Goal: Information Seeking & Learning: Compare options

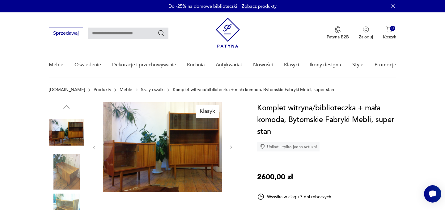
click at [141, 91] on link "Szafy i szafki" at bounding box center [153, 89] width 24 height 5
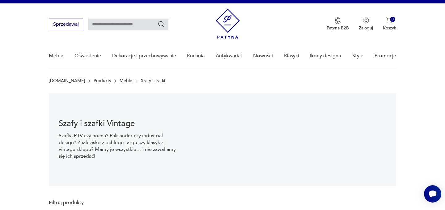
scroll to position [9, 0]
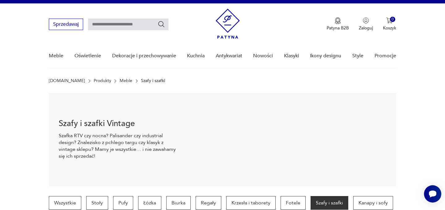
click at [31, 122] on section "Szafy i szafki Vintage Szafka RTV czy nocna? Palisander czy industrial design? …" at bounding box center [222, 139] width 445 height 93
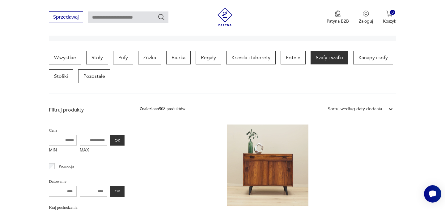
scroll to position [219, 0]
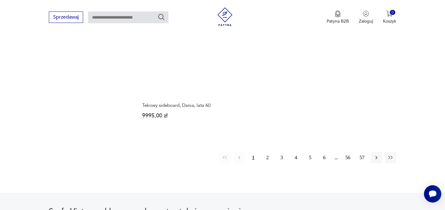
scroll to position [1019, 0]
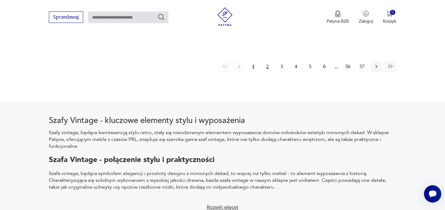
click at [267, 61] on button "2" at bounding box center [267, 66] width 11 height 11
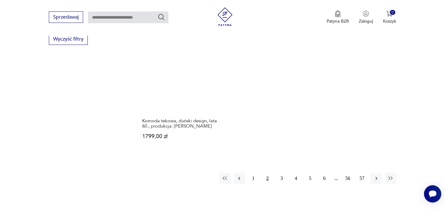
scroll to position [904, 0]
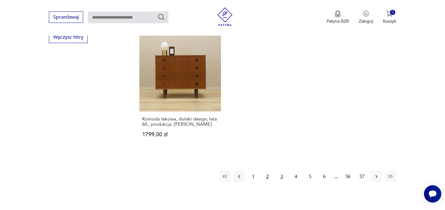
click at [282, 172] on button "3" at bounding box center [281, 176] width 11 height 11
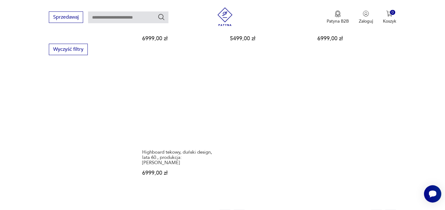
scroll to position [914, 0]
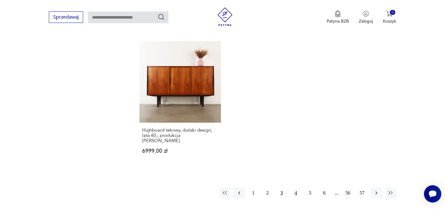
click at [295, 187] on button "4" at bounding box center [296, 192] width 11 height 11
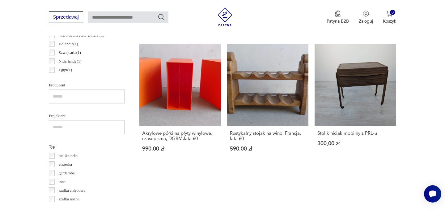
scroll to position [371, 0]
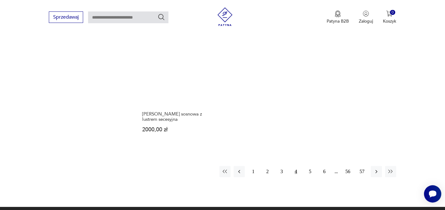
scroll to position [925, 0]
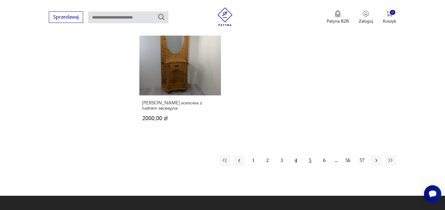
click at [309, 155] on button "5" at bounding box center [310, 160] width 11 height 11
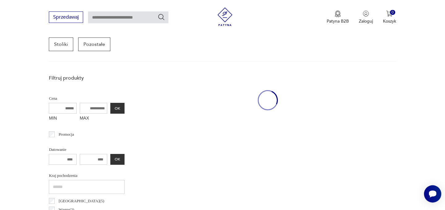
scroll to position [164, 0]
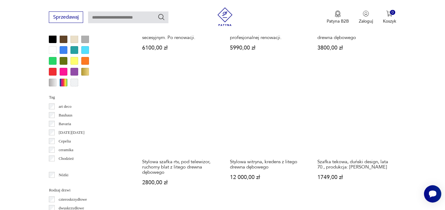
scroll to position [602, 0]
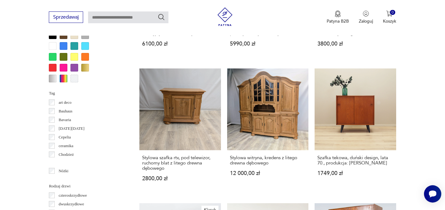
click at [425, 93] on section "Filtruj produkty Cena MIN MAX OK Promocja Datowanie OK Kraj pochodzenia Austria…" at bounding box center [222, 89] width 445 height 869
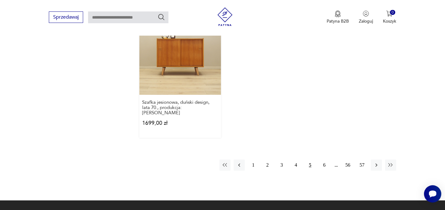
scroll to position [943, 0]
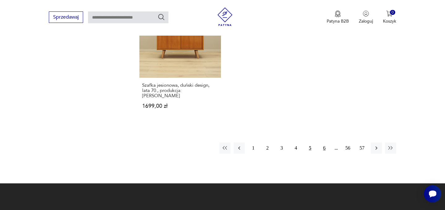
click at [324, 142] on button "6" at bounding box center [324, 147] width 11 height 11
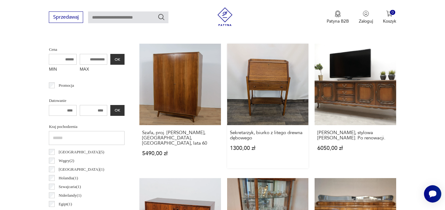
scroll to position [228, 0]
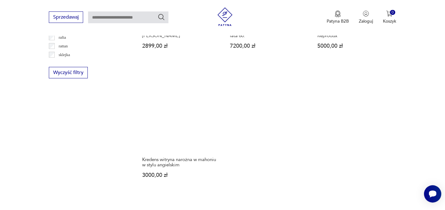
scroll to position [900, 0]
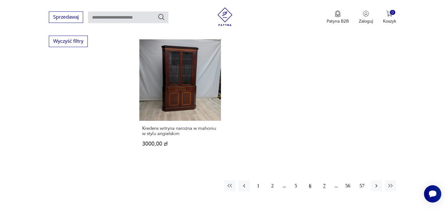
click at [325, 180] on button "7" at bounding box center [324, 185] width 11 height 11
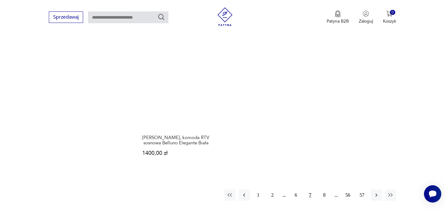
scroll to position [916, 0]
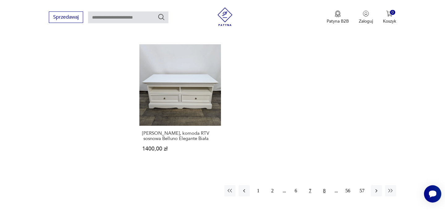
click at [323, 185] on button "8" at bounding box center [324, 190] width 11 height 11
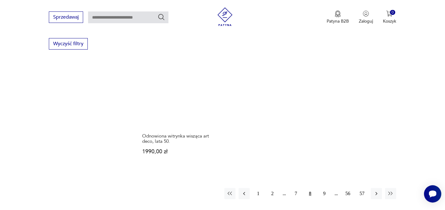
scroll to position [914, 0]
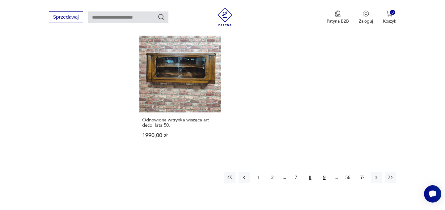
click at [323, 172] on button "9" at bounding box center [324, 177] width 11 height 11
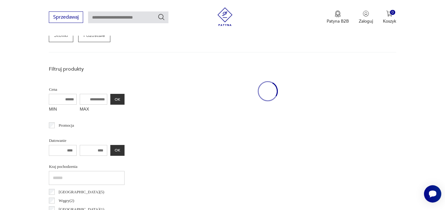
scroll to position [164, 0]
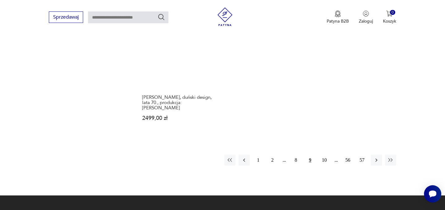
scroll to position [934, 0]
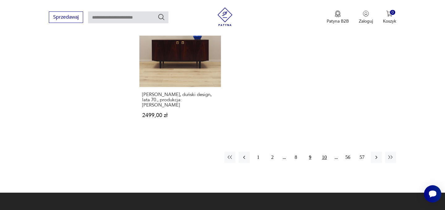
click at [327, 152] on button "10" at bounding box center [324, 157] width 11 height 11
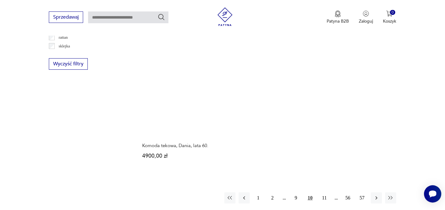
scroll to position [884, 0]
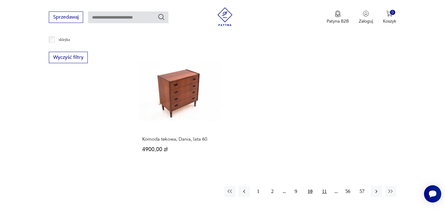
click at [321, 186] on button "11" at bounding box center [324, 191] width 11 height 11
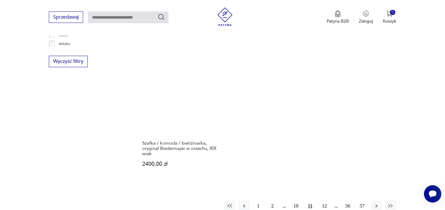
scroll to position [930, 0]
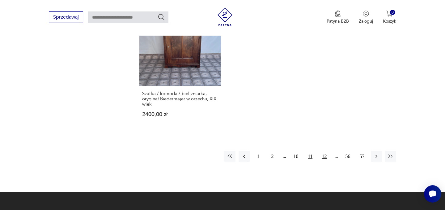
click at [325, 152] on button "12" at bounding box center [324, 156] width 11 height 11
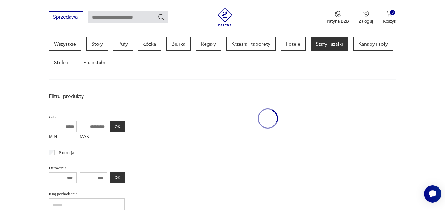
scroll to position [164, 0]
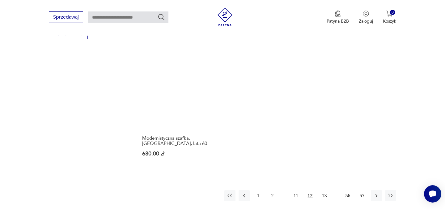
scroll to position [909, 0]
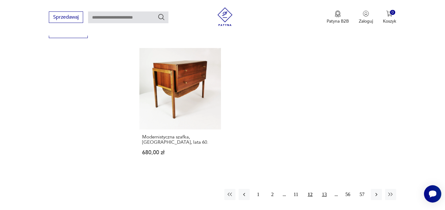
click at [326, 189] on button "13" at bounding box center [324, 194] width 11 height 11
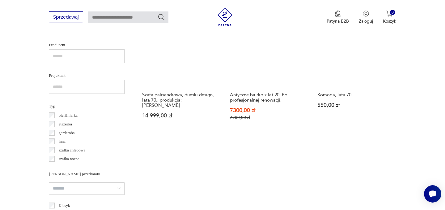
scroll to position [465, 0]
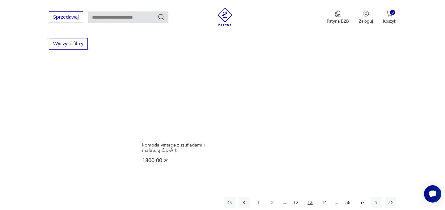
scroll to position [900, 0]
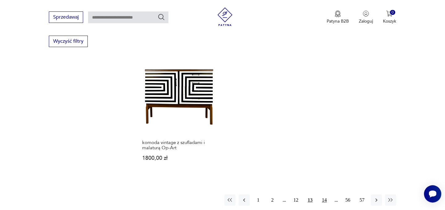
click at [325, 194] on button "14" at bounding box center [324, 199] width 11 height 11
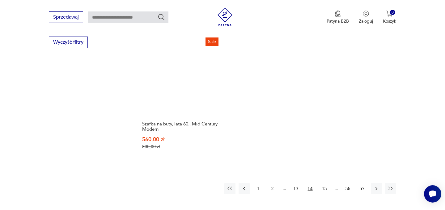
scroll to position [901, 0]
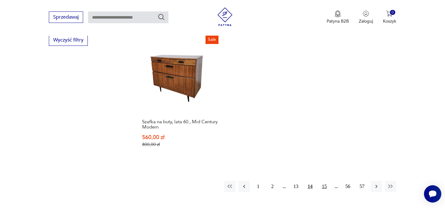
click at [325, 181] on button "15" at bounding box center [324, 186] width 11 height 11
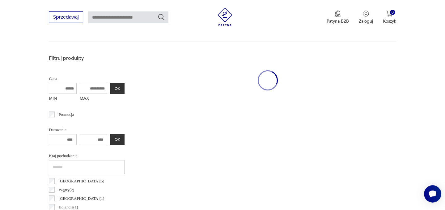
scroll to position [164, 0]
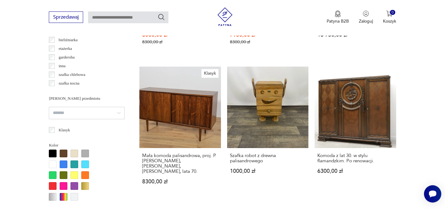
scroll to position [485, 0]
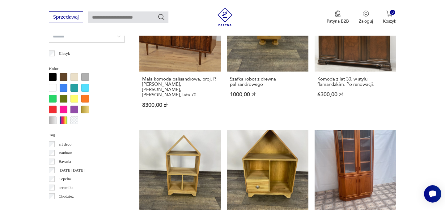
click at [419, 105] on section "Filtruj produkty Cena MIN MAX OK Promocja Datowanie OK Kraj pochodzenia Austria…" at bounding box center [222, 133] width 445 height 873
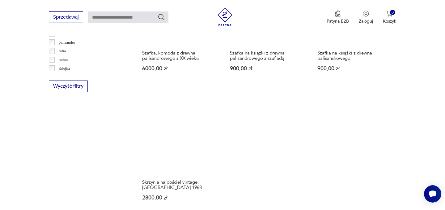
scroll to position [923, 0]
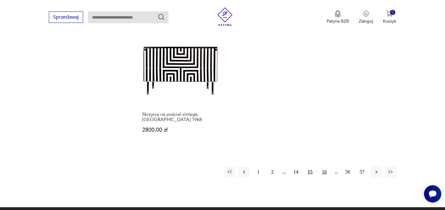
click at [327, 166] on button "16" at bounding box center [324, 171] width 11 height 11
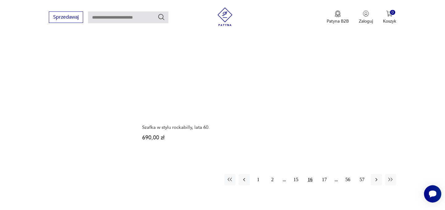
scroll to position [925, 0]
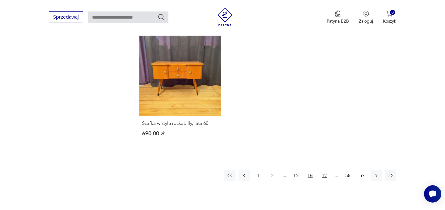
click at [326, 175] on button "17" at bounding box center [324, 175] width 11 height 11
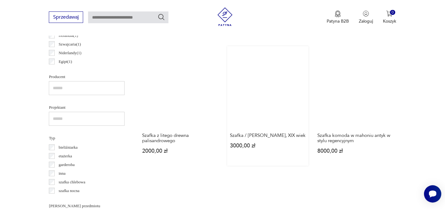
scroll to position [501, 0]
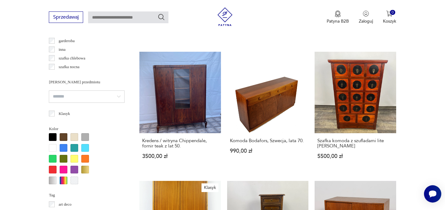
click at [413, 55] on section "Filtruj produkty Cena MIN MAX OK Promocja Datowanie OK Kraj pochodzenia Austria…" at bounding box center [222, 192] width 445 height 871
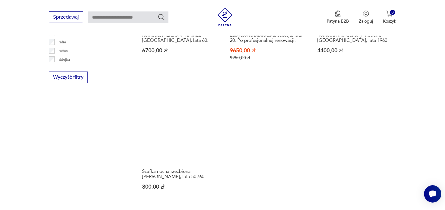
scroll to position [880, 0]
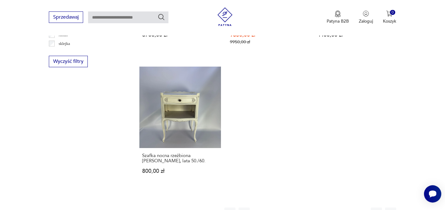
click at [323, 207] on button "18" at bounding box center [324, 212] width 11 height 11
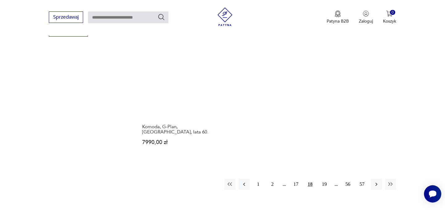
scroll to position [959, 0]
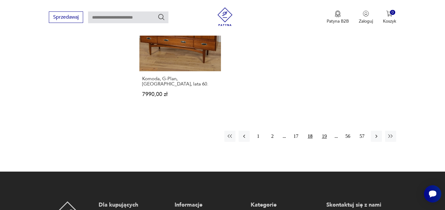
click at [324, 130] on button "19" at bounding box center [324, 135] width 11 height 11
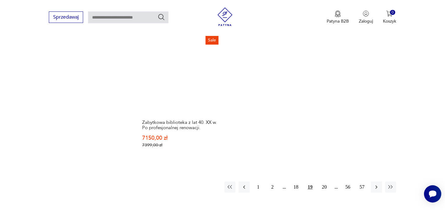
scroll to position [988, 0]
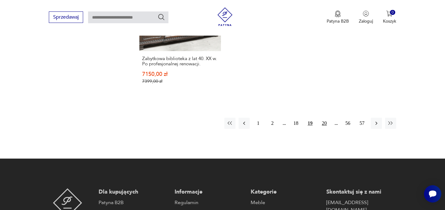
click at [326, 118] on button "20" at bounding box center [324, 123] width 11 height 11
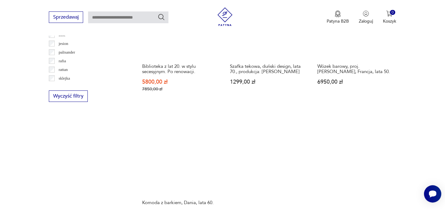
scroll to position [921, 0]
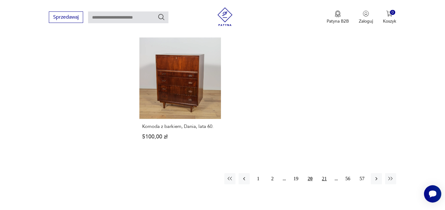
click at [327, 173] on button "21" at bounding box center [324, 178] width 11 height 11
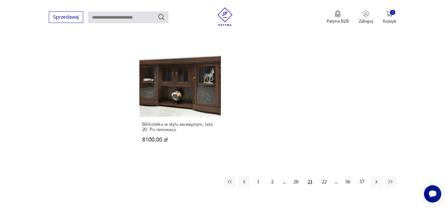
scroll to position [975, 0]
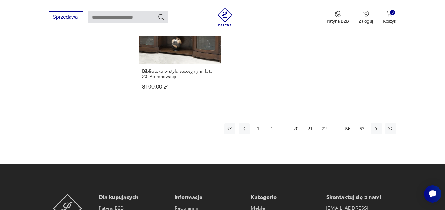
click at [324, 123] on button "22" at bounding box center [324, 128] width 11 height 11
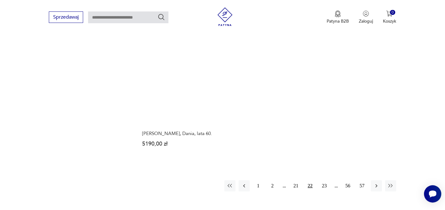
scroll to position [972, 0]
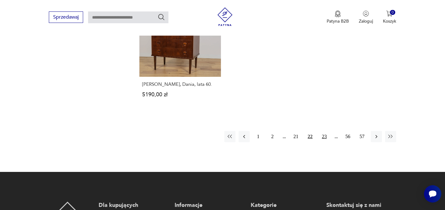
click at [326, 131] on button "23" at bounding box center [324, 136] width 11 height 11
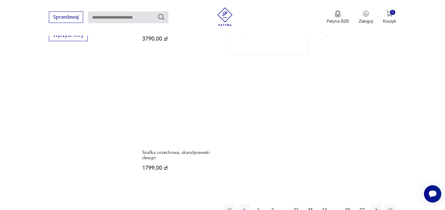
scroll to position [935, 0]
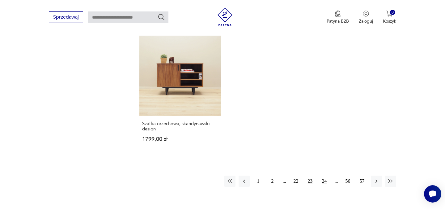
click at [321, 175] on button "24" at bounding box center [324, 180] width 11 height 11
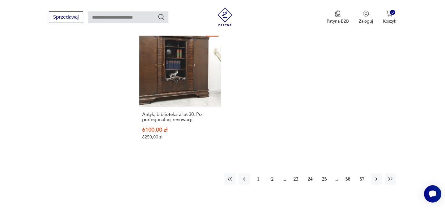
scroll to position [938, 0]
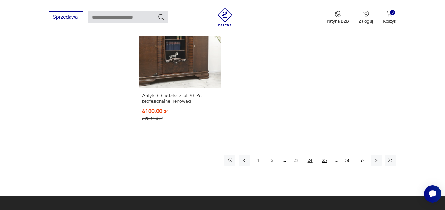
click at [326, 160] on button "25" at bounding box center [324, 160] width 11 height 11
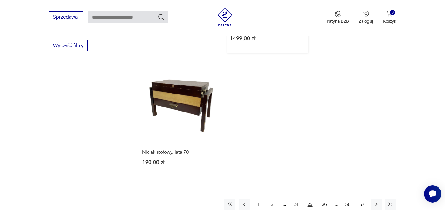
scroll to position [910, 0]
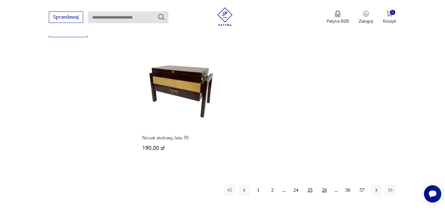
click at [325, 184] on button "26" at bounding box center [324, 189] width 11 height 11
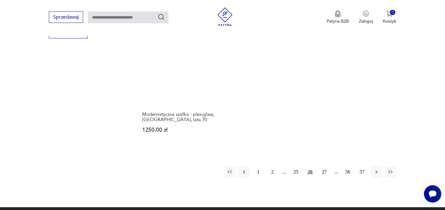
scroll to position [909, 0]
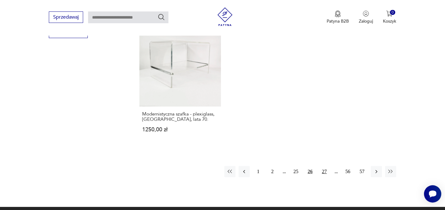
click at [323, 166] on button "27" at bounding box center [324, 171] width 11 height 11
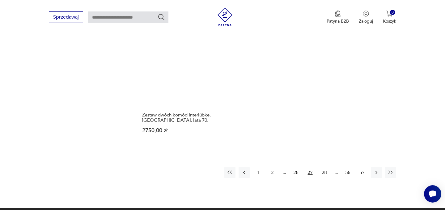
scroll to position [945, 0]
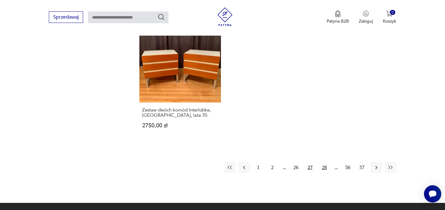
click at [324, 162] on button "28" at bounding box center [324, 167] width 11 height 11
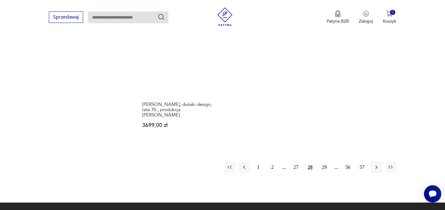
scroll to position [916, 0]
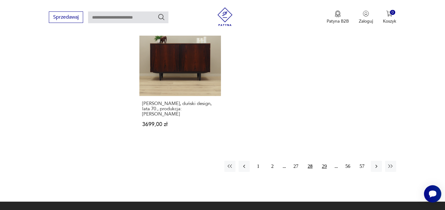
click at [323, 160] on button "29" at bounding box center [324, 165] width 11 height 11
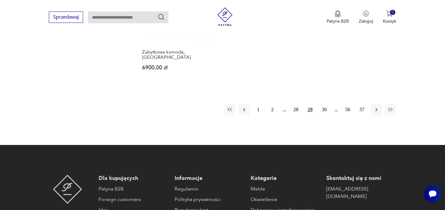
scroll to position [991, 0]
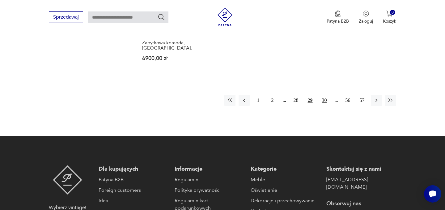
click at [323, 95] on button "30" at bounding box center [324, 100] width 11 height 11
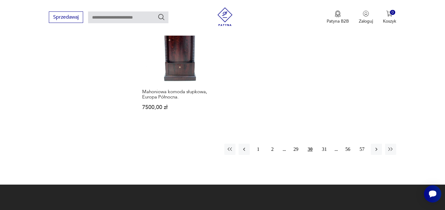
scroll to position [941, 0]
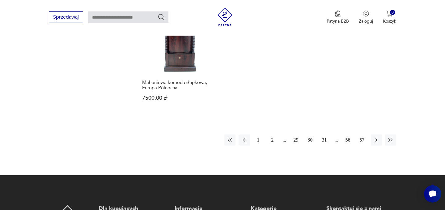
click at [324, 140] on button "31" at bounding box center [324, 139] width 11 height 11
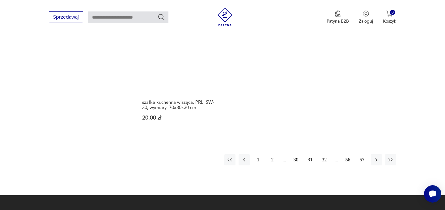
scroll to position [942, 0]
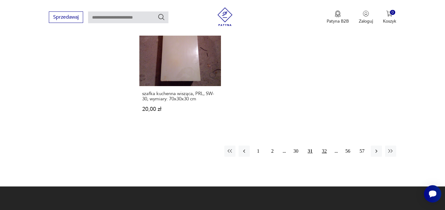
click at [327, 145] on button "32" at bounding box center [324, 150] width 11 height 11
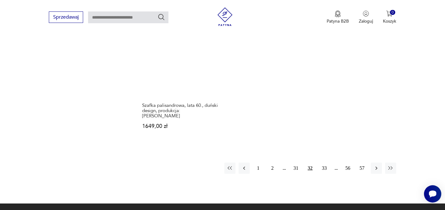
scroll to position [930, 0]
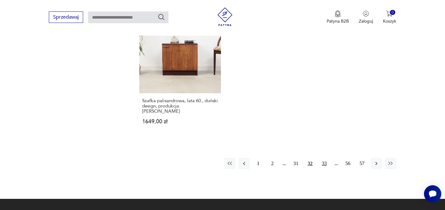
click at [325, 158] on button "33" at bounding box center [324, 163] width 11 height 11
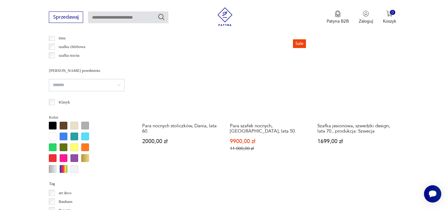
scroll to position [512, 0]
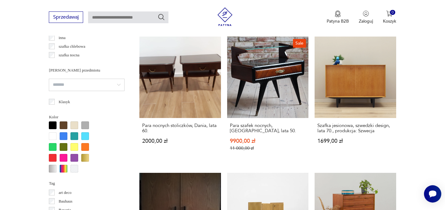
click at [418, 111] on section "Filtruj produkty Cena MIN MAX OK Promocja Datowanie OK Kraj pochodzenia Austria…" at bounding box center [222, 181] width 445 height 873
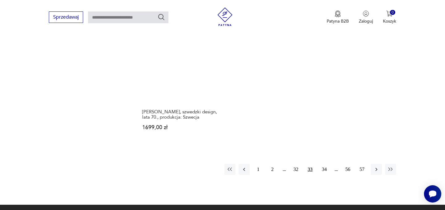
scroll to position [908, 0]
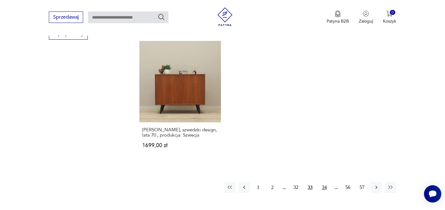
click at [327, 182] on button "34" at bounding box center [324, 187] width 11 height 11
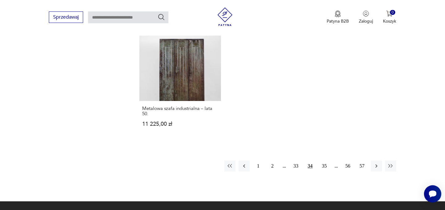
scroll to position [964, 0]
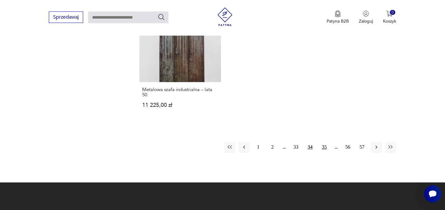
click at [324, 141] on button "35" at bounding box center [324, 146] width 11 height 11
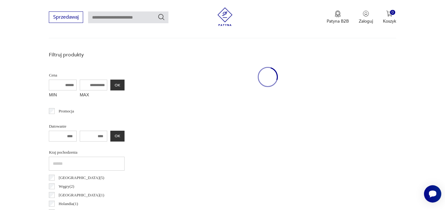
scroll to position [164, 0]
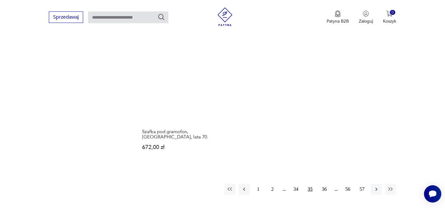
scroll to position [919, 0]
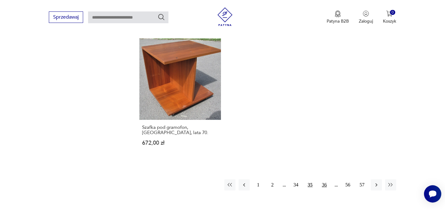
click at [326, 179] on button "36" at bounding box center [324, 184] width 11 height 11
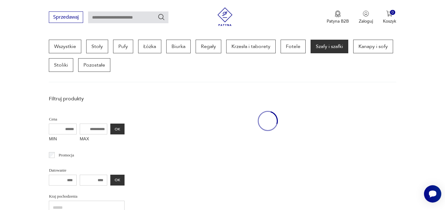
scroll to position [164, 0]
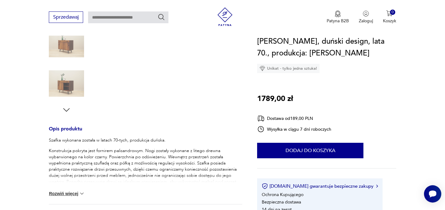
scroll to position [168, 0]
click at [70, 190] on button "Rozwiń więcej" at bounding box center [67, 192] width 36 height 6
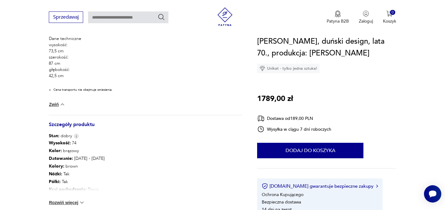
scroll to position [374, 0]
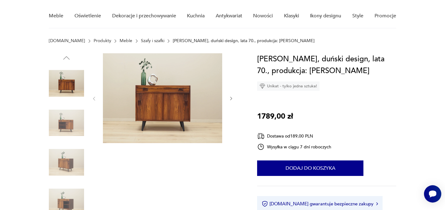
scroll to position [49, 0]
click at [69, 124] on img at bounding box center [66, 122] width 35 height 35
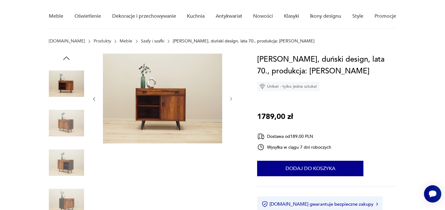
click at [67, 134] on img at bounding box center [66, 122] width 35 height 35
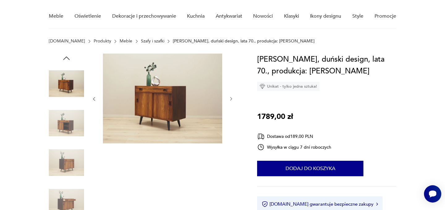
click at [68, 155] on img at bounding box center [66, 162] width 35 height 35
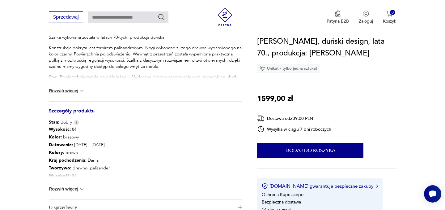
scroll to position [271, 0]
click at [71, 187] on button "Rozwiń więcej" at bounding box center [67, 188] width 36 height 6
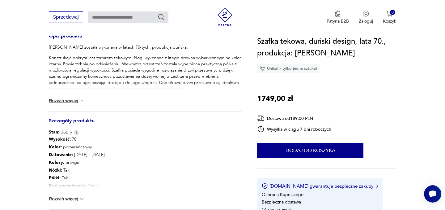
scroll to position [261, 0]
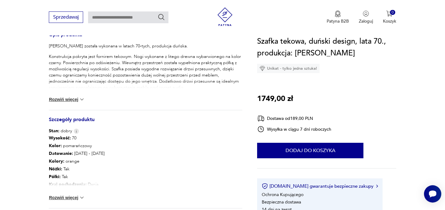
click at [76, 196] on button "Rozwiń więcej" at bounding box center [67, 197] width 36 height 6
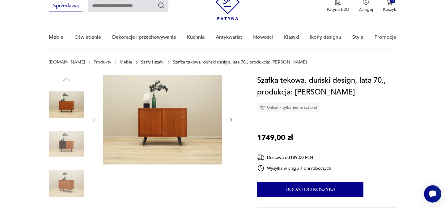
scroll to position [27, 0]
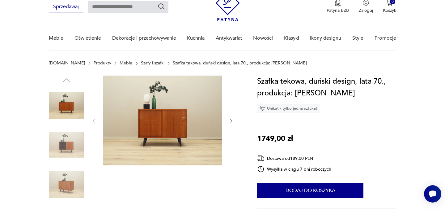
click at [196, 125] on img at bounding box center [162, 120] width 119 height 90
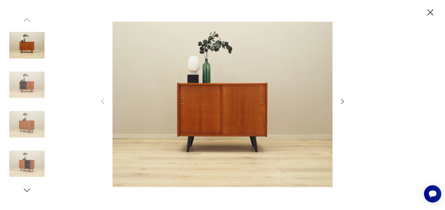
click at [344, 100] on icon "button" at bounding box center [342, 100] width 7 height 7
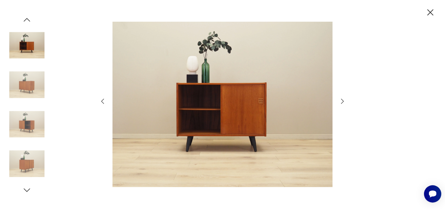
click at [344, 100] on icon "button" at bounding box center [342, 100] width 7 height 7
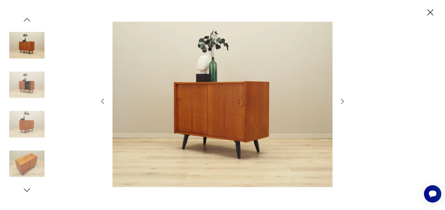
click at [344, 100] on icon "button" at bounding box center [342, 100] width 7 height 7
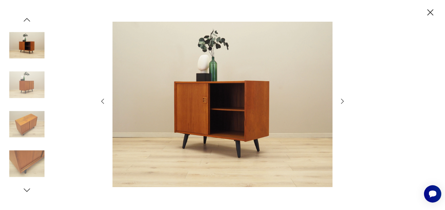
click at [344, 100] on icon "button" at bounding box center [342, 100] width 7 height 7
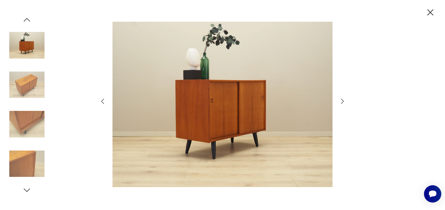
click at [344, 100] on icon "button" at bounding box center [342, 100] width 7 height 7
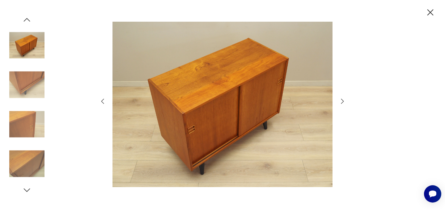
click at [344, 100] on icon "button" at bounding box center [342, 100] width 7 height 7
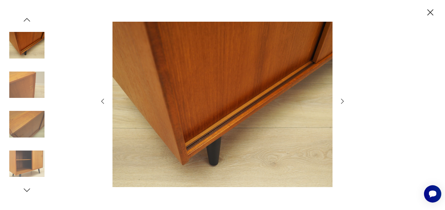
click at [344, 100] on icon "button" at bounding box center [342, 100] width 7 height 7
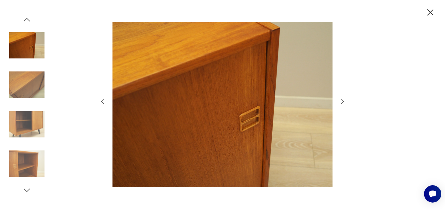
click at [344, 100] on icon "button" at bounding box center [342, 100] width 7 height 7
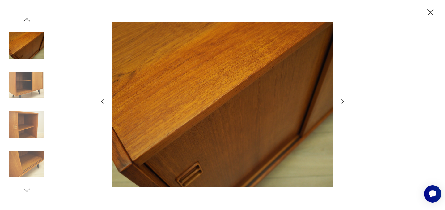
click at [344, 100] on icon "button" at bounding box center [342, 100] width 7 height 7
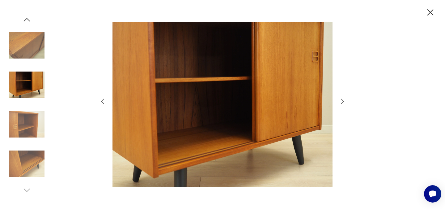
click at [344, 100] on icon "button" at bounding box center [342, 100] width 7 height 7
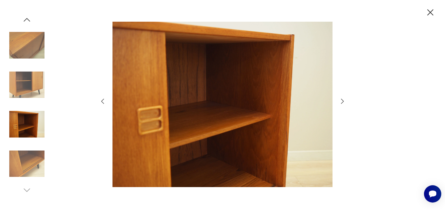
click at [344, 100] on icon "button" at bounding box center [342, 100] width 7 height 7
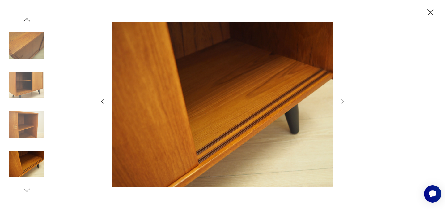
click at [430, 12] on icon "button" at bounding box center [431, 12] width 6 height 6
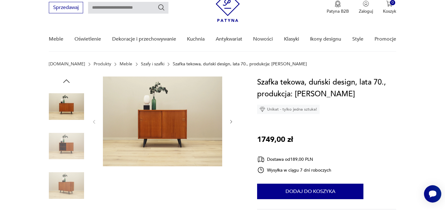
scroll to position [12, 0]
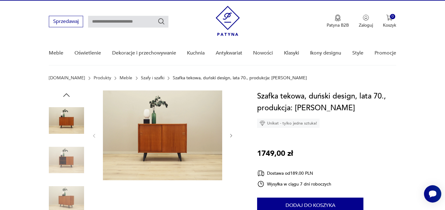
click at [167, 144] on img at bounding box center [162, 135] width 119 height 90
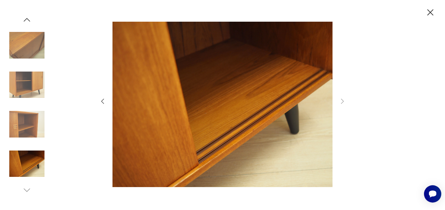
click at [27, 20] on icon "button" at bounding box center [26, 19] width 9 height 9
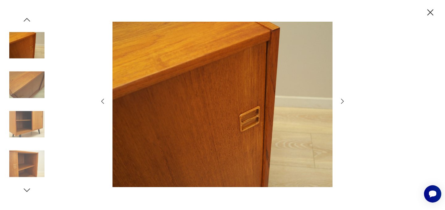
click at [27, 20] on icon "button" at bounding box center [26, 19] width 9 height 9
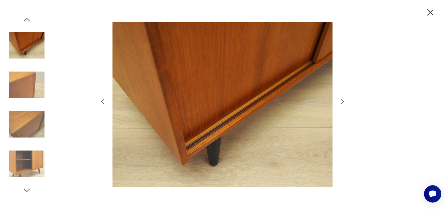
click at [27, 20] on icon "button" at bounding box center [26, 19] width 9 height 9
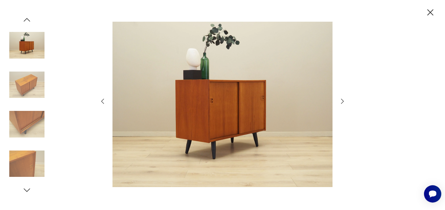
click at [28, 18] on icon "button" at bounding box center [26, 19] width 9 height 9
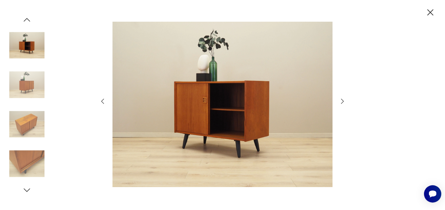
click at [29, 81] on img at bounding box center [26, 84] width 35 height 35
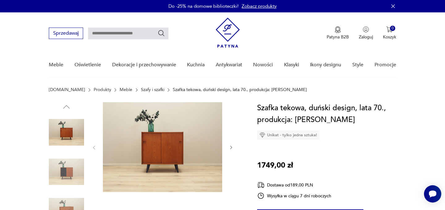
click at [161, 132] on img at bounding box center [162, 147] width 119 height 90
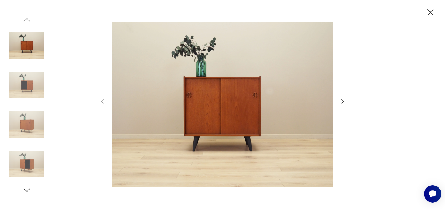
click at [430, 11] on icon "button" at bounding box center [430, 12] width 11 height 11
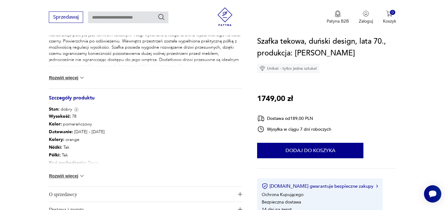
scroll to position [288, 0]
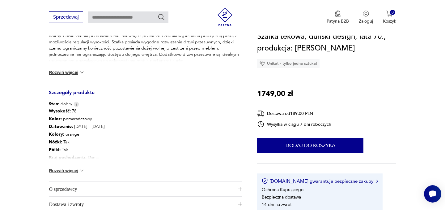
click at [79, 172] on img at bounding box center [82, 170] width 6 height 6
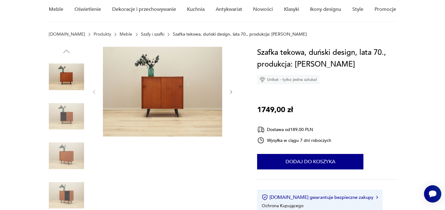
scroll to position [46, 0]
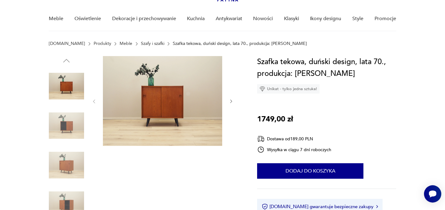
click at [230, 99] on icon "button" at bounding box center [231, 101] width 5 height 5
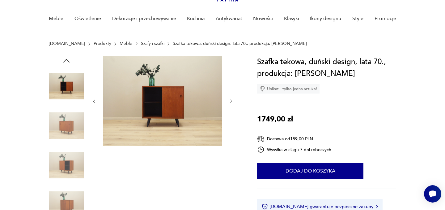
click at [230, 99] on icon "button" at bounding box center [231, 101] width 5 height 5
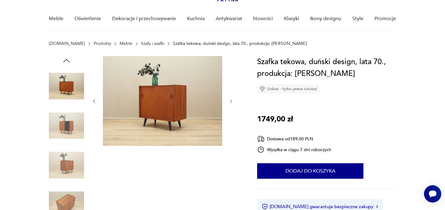
click at [230, 99] on icon "button" at bounding box center [231, 101] width 5 height 5
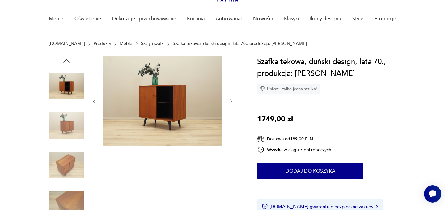
click at [230, 99] on icon "button" at bounding box center [231, 101] width 5 height 5
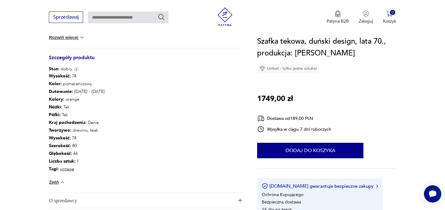
scroll to position [327, 0]
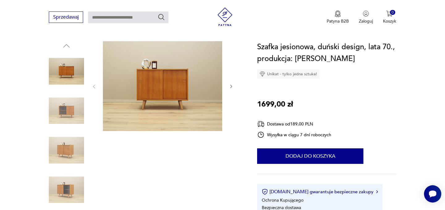
scroll to position [57, 0]
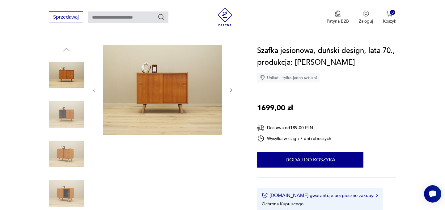
click at [232, 90] on icon "button" at bounding box center [231, 90] width 2 height 4
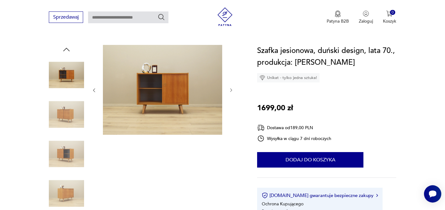
click at [232, 90] on icon "button" at bounding box center [231, 90] width 2 height 4
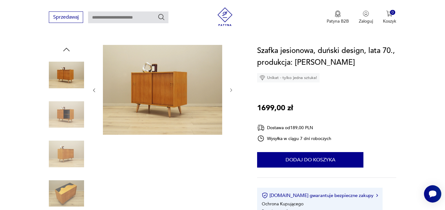
click at [232, 90] on icon "button" at bounding box center [231, 90] width 2 height 4
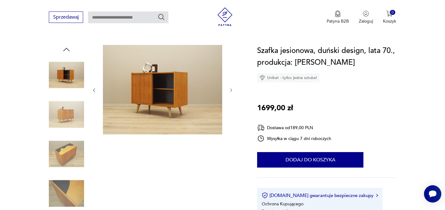
click at [232, 90] on icon "button" at bounding box center [231, 90] width 2 height 4
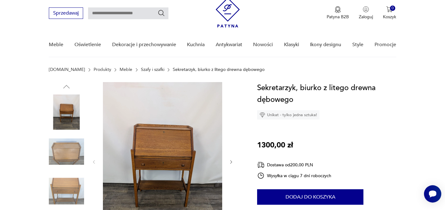
scroll to position [58, 0]
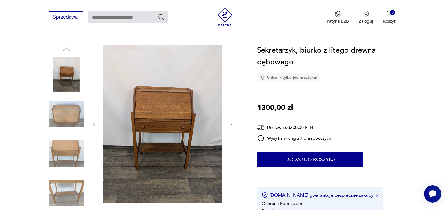
click at [232, 123] on icon "button" at bounding box center [231, 124] width 5 height 5
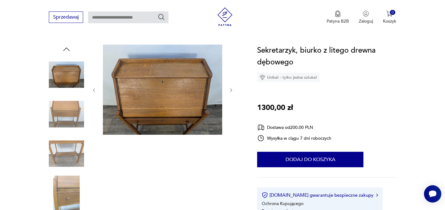
click at [233, 90] on icon "button" at bounding box center [231, 90] width 5 height 5
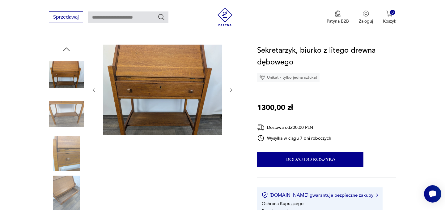
click at [233, 90] on icon "button" at bounding box center [231, 90] width 5 height 5
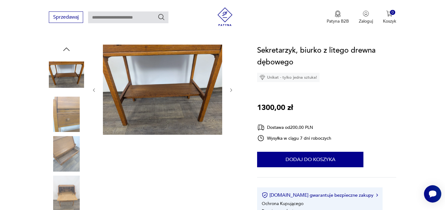
click at [233, 90] on icon "button" at bounding box center [231, 90] width 5 height 5
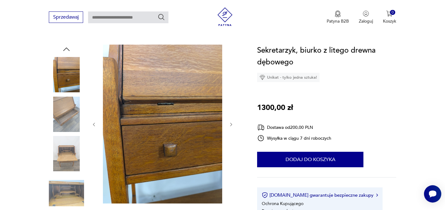
click at [229, 127] on button "button" at bounding box center [231, 124] width 5 height 6
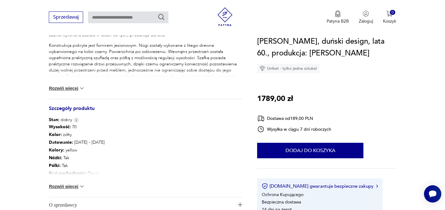
scroll to position [273, 0]
click at [74, 185] on button "Rozwiń więcej" at bounding box center [67, 185] width 36 height 6
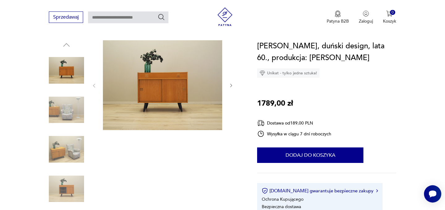
scroll to position [32, 0]
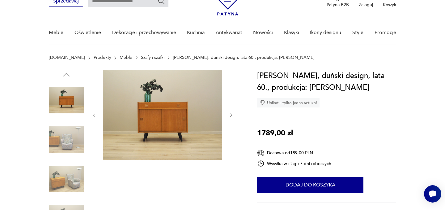
click at [193, 114] on img at bounding box center [162, 115] width 119 height 90
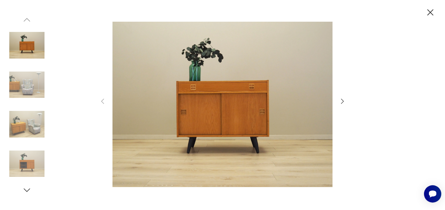
click at [344, 101] on icon "button" at bounding box center [342, 101] width 3 height 5
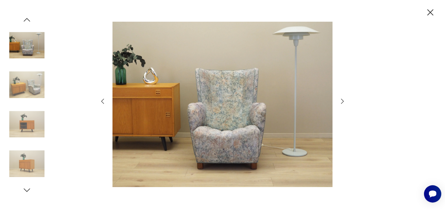
click at [344, 101] on icon "button" at bounding box center [342, 101] width 3 height 5
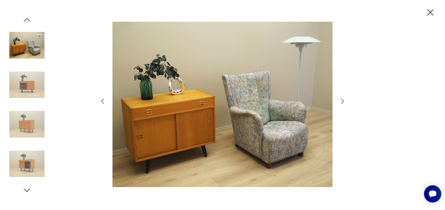
click at [344, 101] on icon "button" at bounding box center [342, 101] width 3 height 5
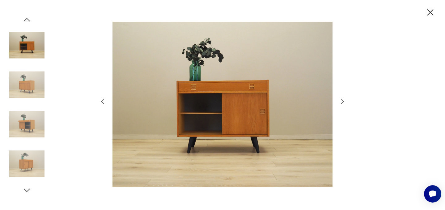
click at [344, 101] on icon "button" at bounding box center [342, 101] width 3 height 5
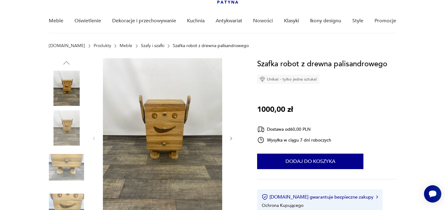
scroll to position [44, 0]
click at [194, 117] on img at bounding box center [162, 137] width 119 height 159
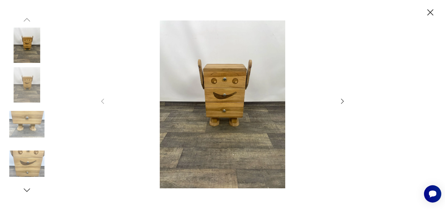
click at [435, 11] on icon "button" at bounding box center [430, 12] width 11 height 11
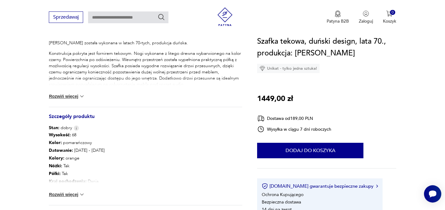
scroll to position [266, 0]
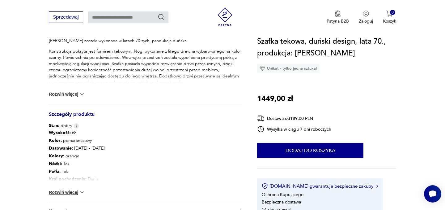
click at [75, 192] on button "Rozwiń więcej" at bounding box center [67, 192] width 36 height 6
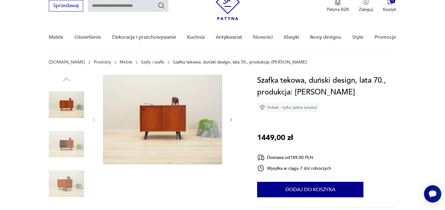
scroll to position [22, 0]
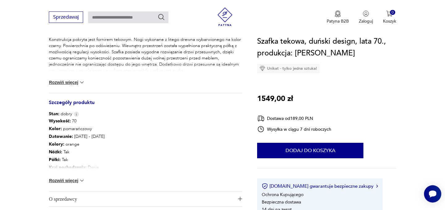
scroll to position [315, 0]
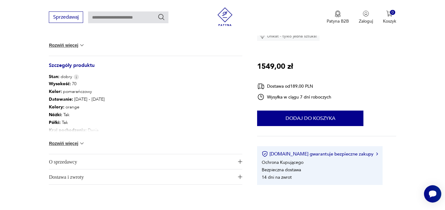
click at [77, 143] on button "Rozwiń więcej" at bounding box center [67, 143] width 36 height 6
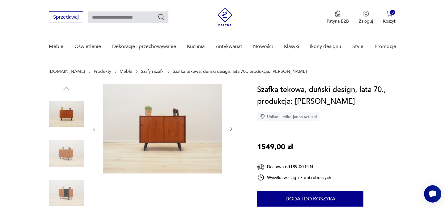
scroll to position [0, 0]
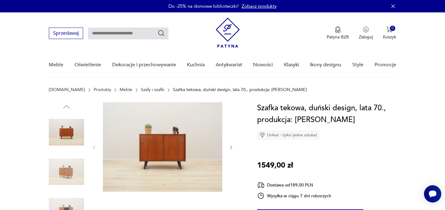
click at [180, 140] on img at bounding box center [162, 146] width 119 height 89
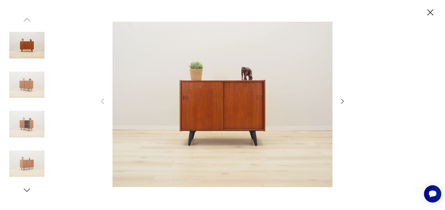
click at [341, 101] on icon "button" at bounding box center [342, 100] width 7 height 7
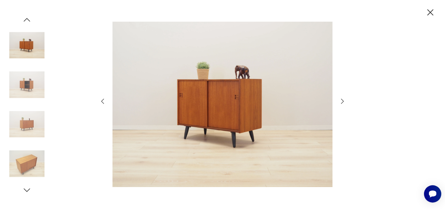
click at [341, 101] on icon "button" at bounding box center [342, 100] width 7 height 7
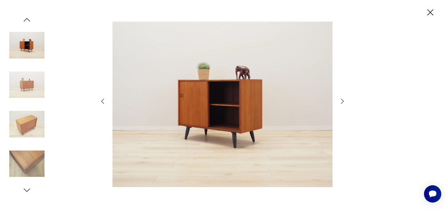
click at [341, 101] on icon "button" at bounding box center [342, 100] width 7 height 7
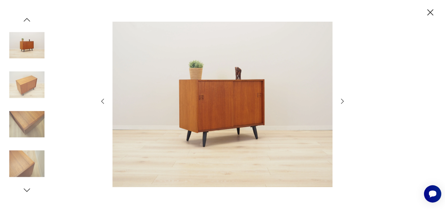
click at [341, 101] on icon "button" at bounding box center [342, 100] width 7 height 7
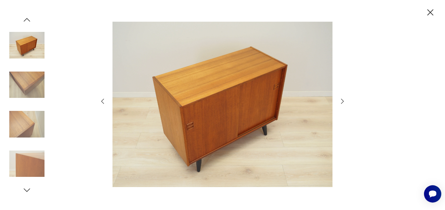
click at [341, 101] on icon "button" at bounding box center [342, 100] width 7 height 7
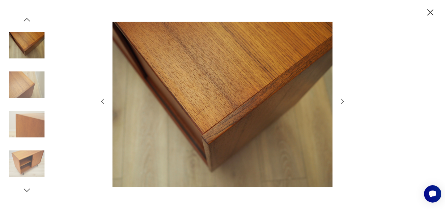
click at [341, 101] on icon "button" at bounding box center [342, 100] width 7 height 7
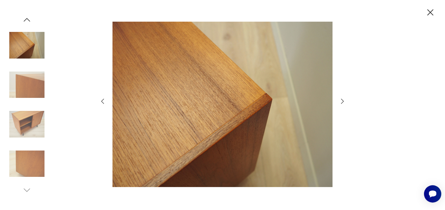
click at [341, 101] on icon "button" at bounding box center [342, 100] width 7 height 7
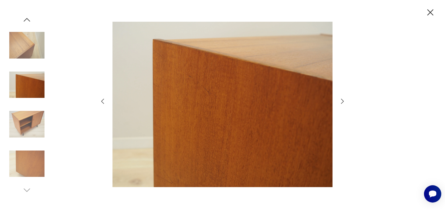
click at [341, 101] on icon "button" at bounding box center [342, 100] width 7 height 7
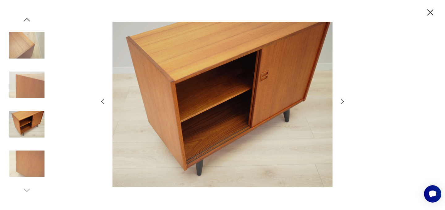
click at [341, 101] on icon "button" at bounding box center [342, 100] width 7 height 7
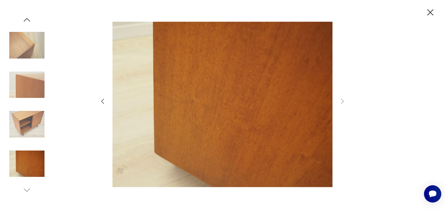
click at [431, 10] on icon "button" at bounding box center [430, 12] width 11 height 11
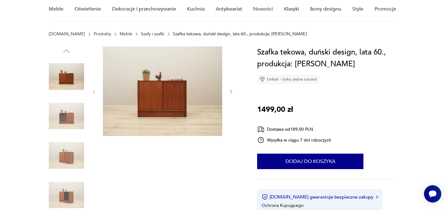
scroll to position [56, 0]
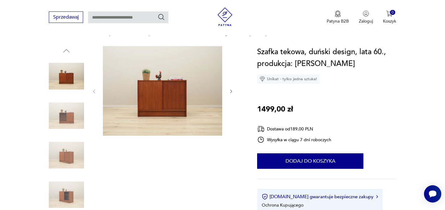
click at [231, 90] on icon "button" at bounding box center [231, 91] width 5 height 5
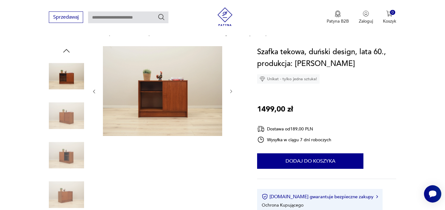
click at [231, 90] on icon "button" at bounding box center [231, 91] width 5 height 5
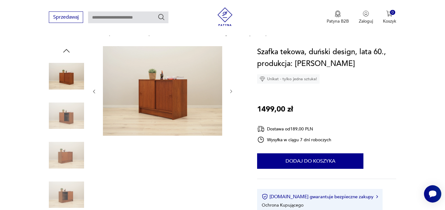
click at [231, 90] on icon "button" at bounding box center [231, 91] width 5 height 5
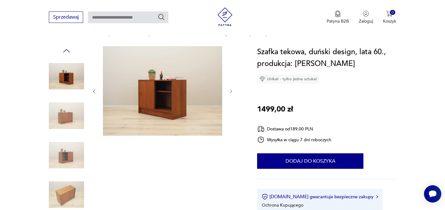
click at [231, 90] on icon "button" at bounding box center [231, 91] width 5 height 5
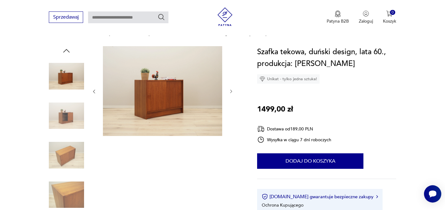
click at [231, 90] on icon "button" at bounding box center [231, 91] width 5 height 5
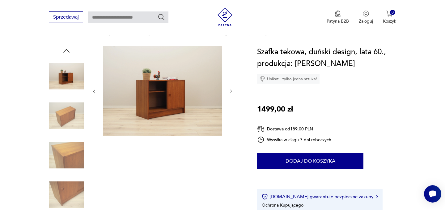
click at [231, 90] on icon "button" at bounding box center [231, 91] width 5 height 5
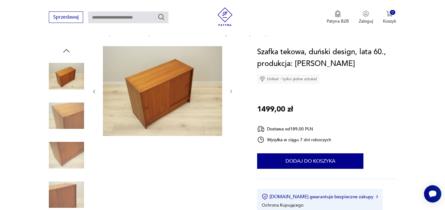
click at [231, 90] on icon "button" at bounding box center [231, 91] width 5 height 5
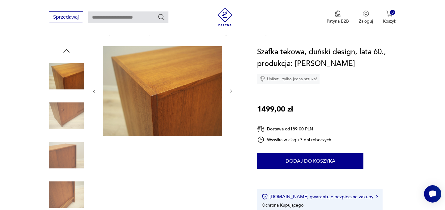
click at [231, 90] on icon "button" at bounding box center [231, 91] width 5 height 5
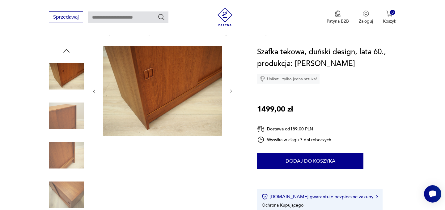
click at [231, 90] on icon "button" at bounding box center [231, 91] width 5 height 5
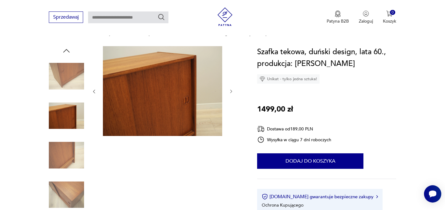
click at [66, 50] on icon "button" at bounding box center [66, 50] width 9 height 9
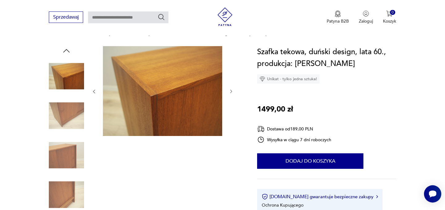
click at [66, 50] on icon "button" at bounding box center [66, 50] width 9 height 9
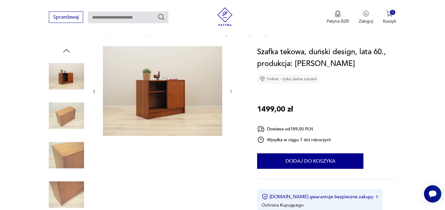
click at [66, 50] on icon "button" at bounding box center [66, 50] width 9 height 9
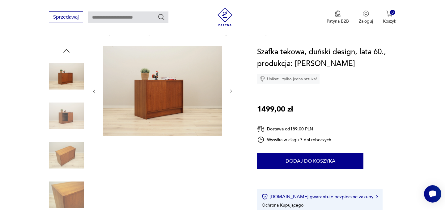
click at [66, 50] on icon "button" at bounding box center [66, 50] width 9 height 9
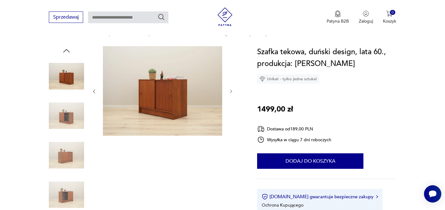
click at [152, 90] on img at bounding box center [162, 90] width 119 height 89
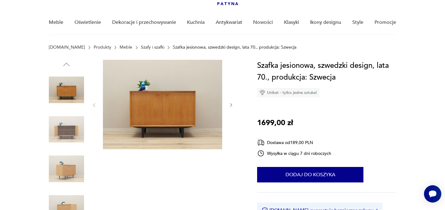
click at [232, 105] on icon "button" at bounding box center [231, 104] width 5 height 5
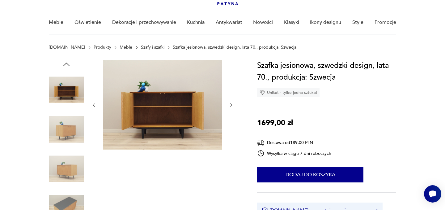
click at [232, 105] on icon "button" at bounding box center [231, 104] width 5 height 5
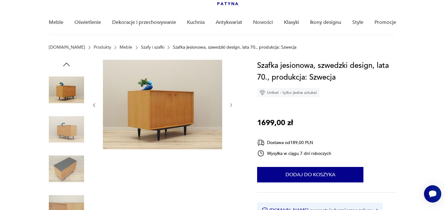
click at [232, 105] on icon "button" at bounding box center [231, 104] width 5 height 5
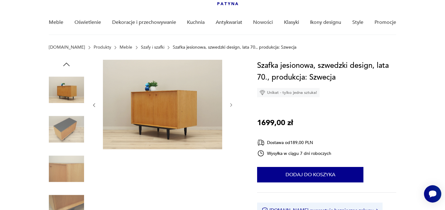
click at [232, 105] on icon "button" at bounding box center [231, 104] width 5 height 5
